Goal: Check status: Check status

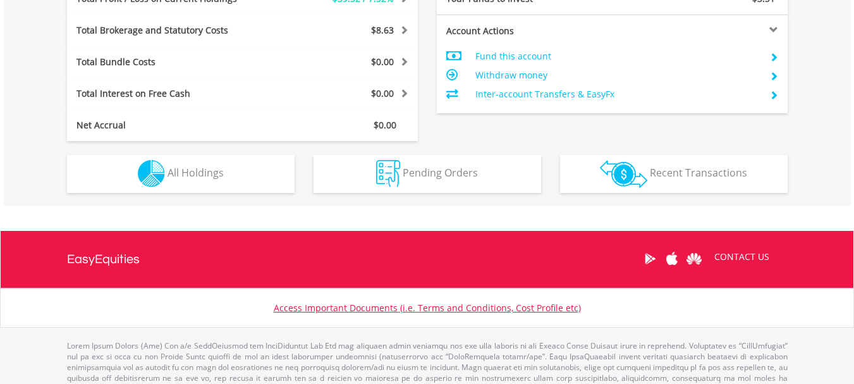
scroll to position [661, 0]
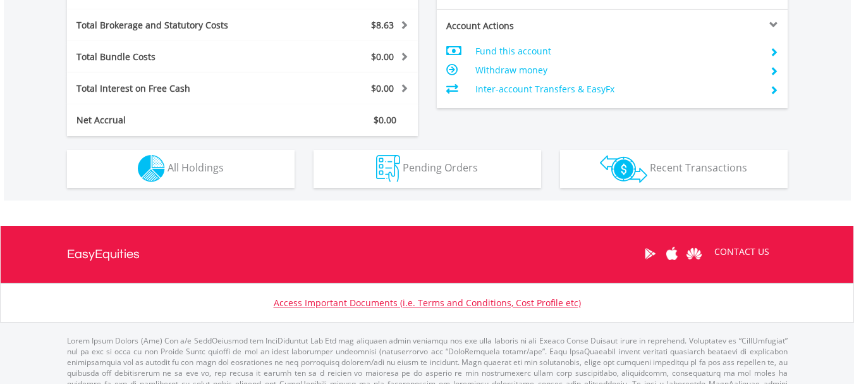
drag, startPoint x: 863, startPoint y: 73, endPoint x: 863, endPoint y: 296, distance: 223.7
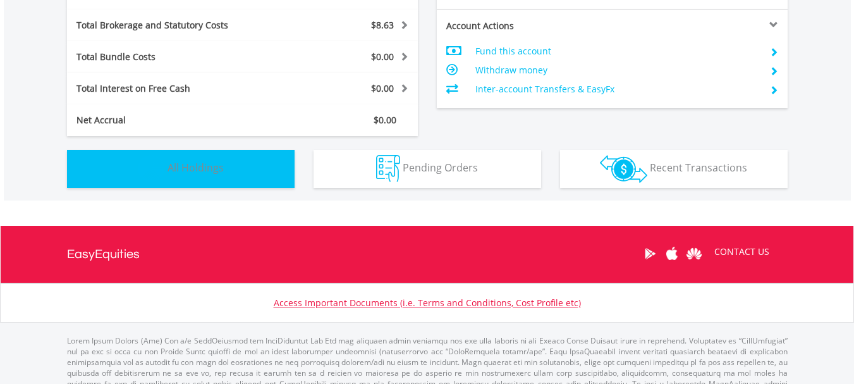
click at [168, 174] on span "All Holdings" at bounding box center [195, 168] width 56 height 14
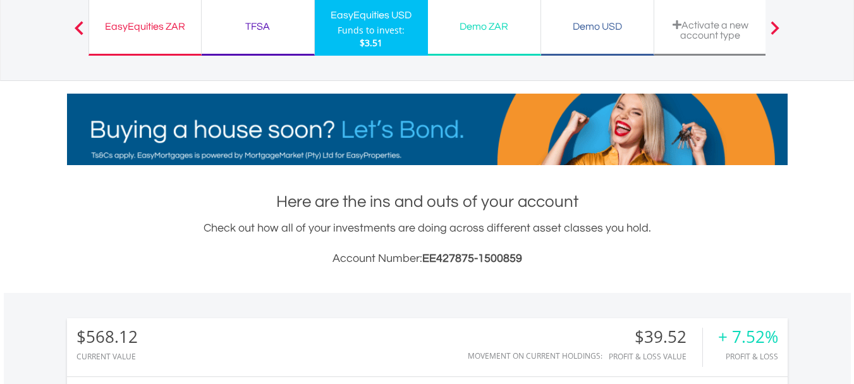
scroll to position [67, 0]
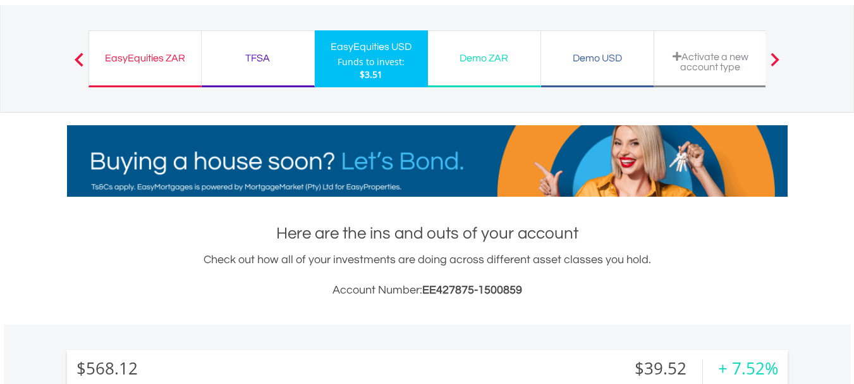
click at [150, 66] on div "EasyEquities ZAR" at bounding box center [145, 58] width 97 height 18
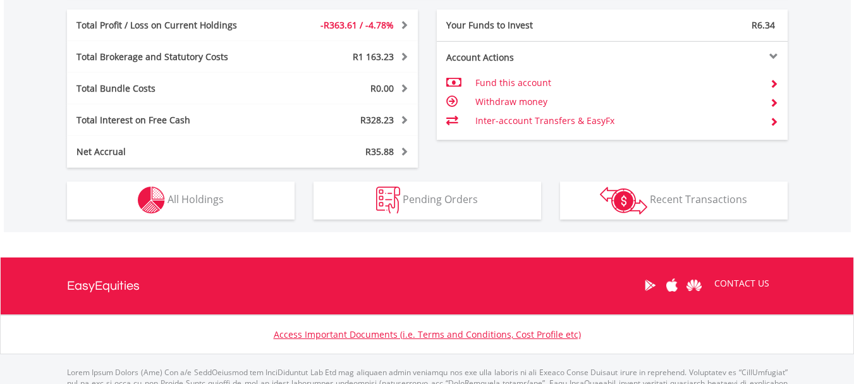
scroll to position [715, 0]
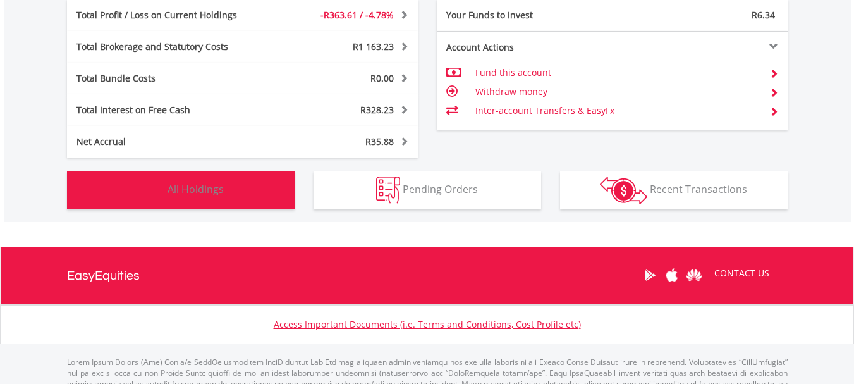
click at [185, 178] on button "Holdings All Holdings" at bounding box center [181, 190] width 228 height 38
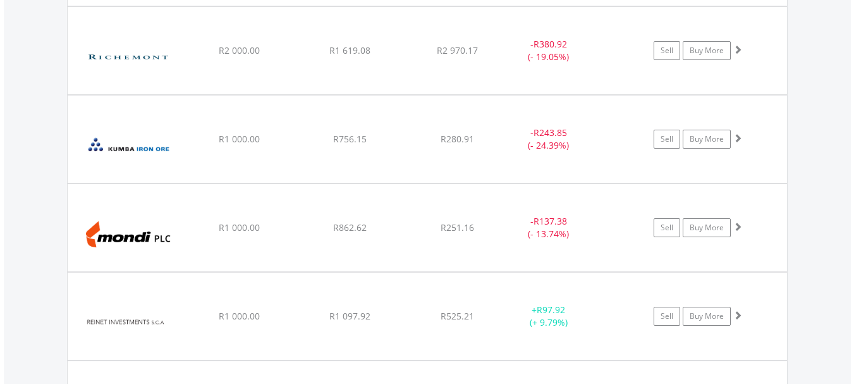
scroll to position [1060, 0]
